Goal: Information Seeking & Learning: Learn about a topic

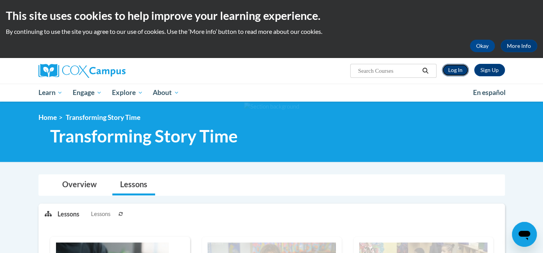
click at [456, 72] on link "Log In" at bounding box center [455, 70] width 27 height 12
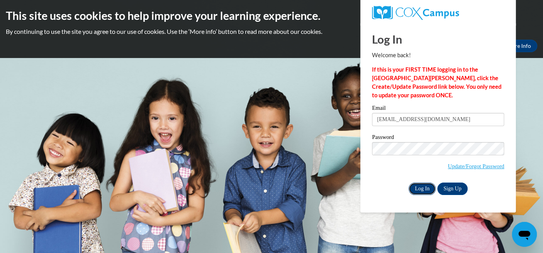
click at [428, 191] on input "Log In" at bounding box center [422, 188] width 27 height 12
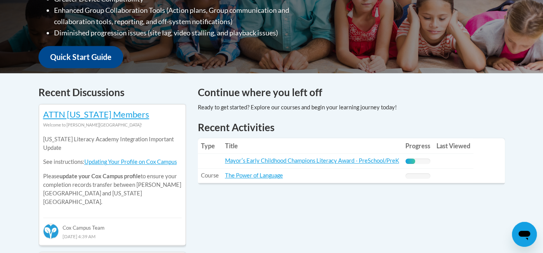
scroll to position [259, 0]
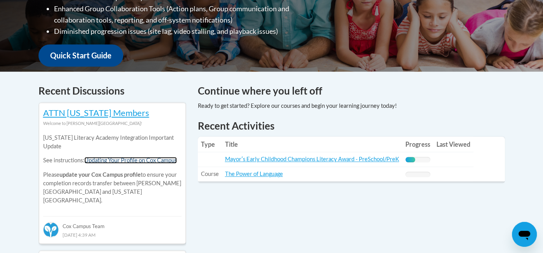
click at [101, 160] on link "Updating Your Profile on Cox Campus" at bounding box center [130, 160] width 93 height 7
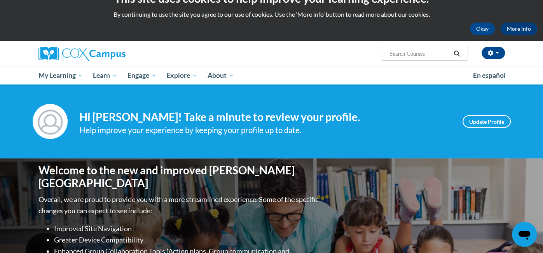
scroll to position [0, 0]
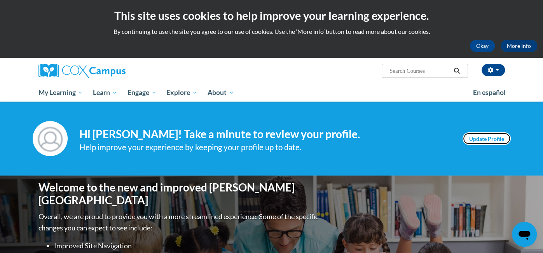
click at [490, 138] on link "Update Profile" at bounding box center [487, 138] width 48 height 12
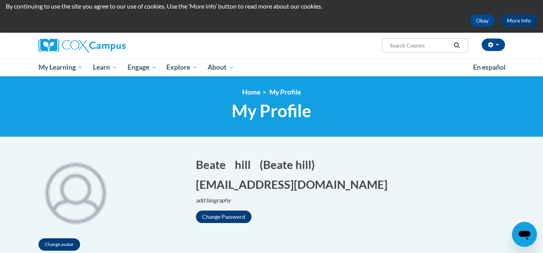
scroll to position [27, 0]
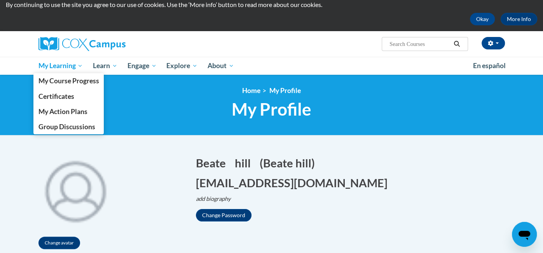
click at [69, 64] on span "My Learning" at bounding box center [60, 65] width 45 height 9
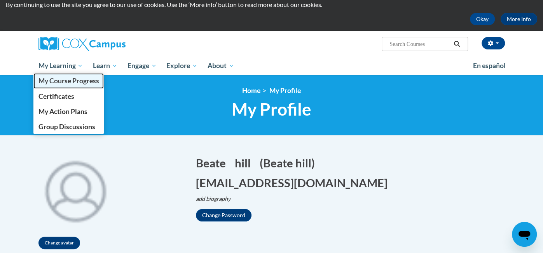
click at [52, 82] on span "My Course Progress" at bounding box center [68, 81] width 61 height 8
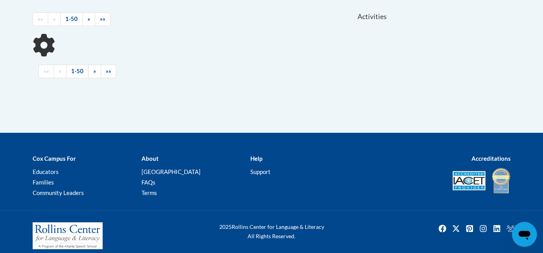
scroll to position [178, 0]
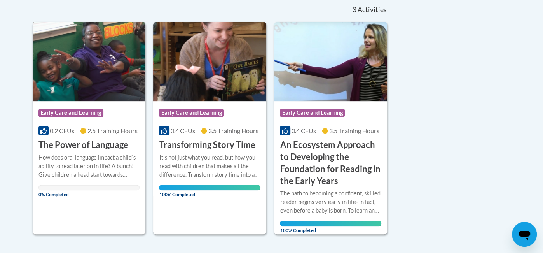
click at [72, 71] on img at bounding box center [89, 61] width 113 height 79
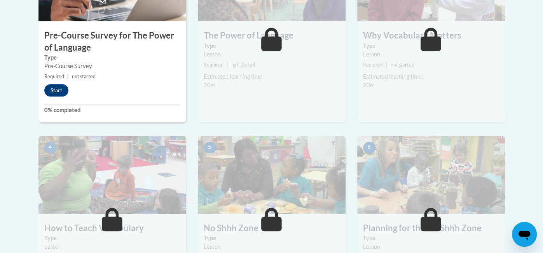
scroll to position [318, 0]
click at [51, 90] on button "Start" at bounding box center [56, 90] width 24 height 12
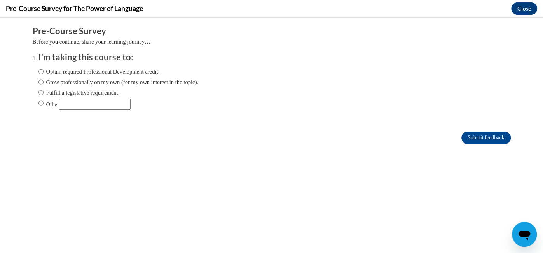
scroll to position [0, 0]
click at [40, 73] on input "Obtain required Professional Development credit." at bounding box center [40, 71] width 5 height 9
radio input "true"
click at [491, 138] on input "Submit feedback" at bounding box center [485, 137] width 49 height 12
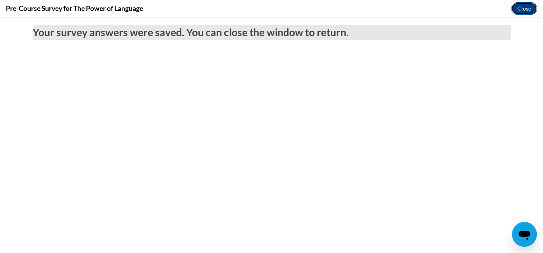
click at [525, 10] on button "Close" at bounding box center [524, 8] width 26 height 12
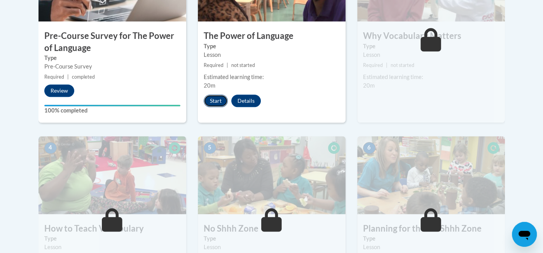
click at [217, 102] on button "Start" at bounding box center [216, 100] width 24 height 12
